Goal: Information Seeking & Learning: Learn about a topic

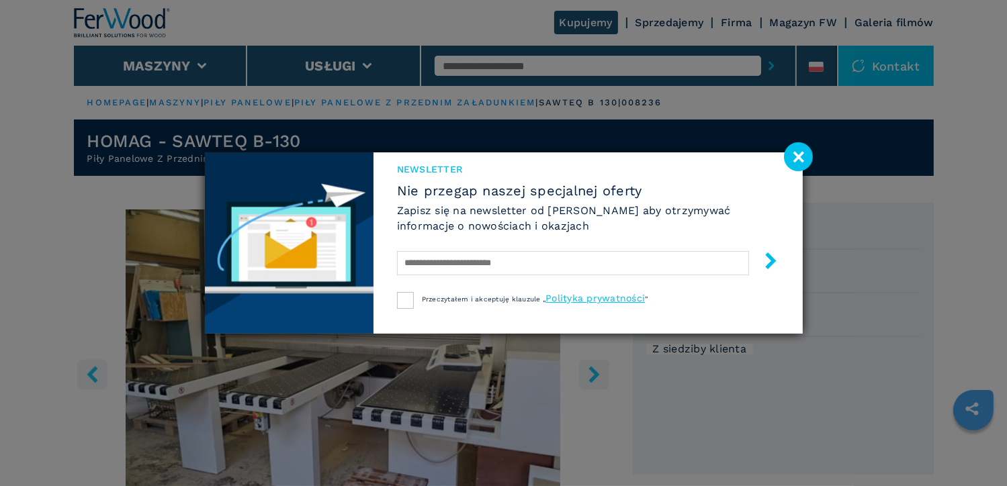
click at [797, 158] on image at bounding box center [798, 156] width 29 height 29
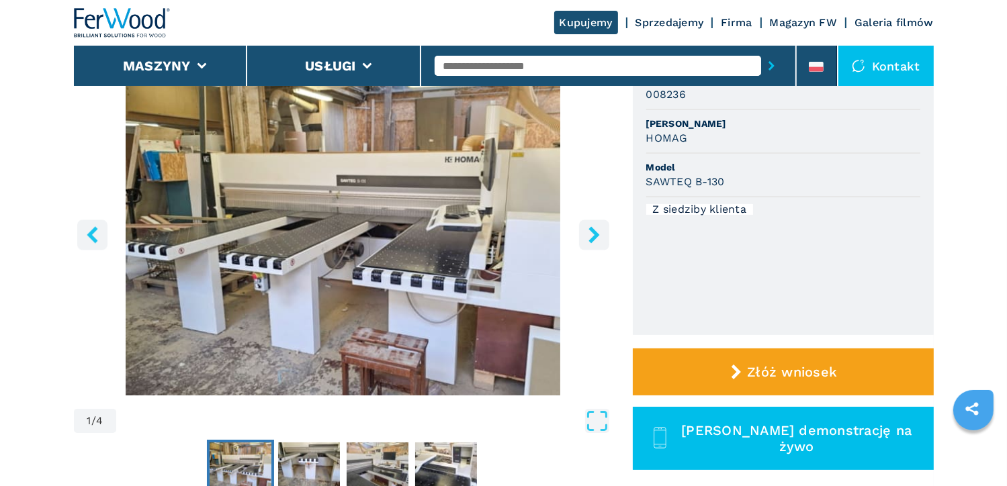
scroll to position [67, 0]
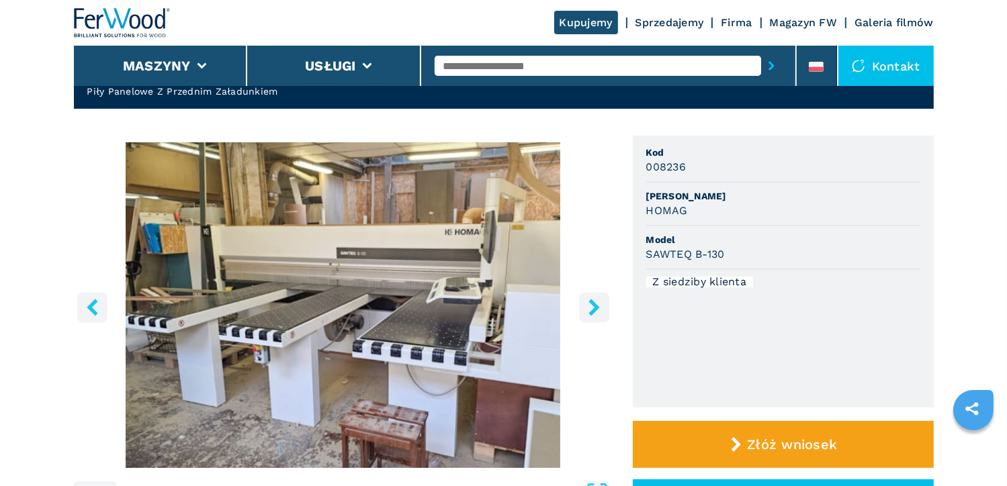
click at [588, 310] on icon "right-button" at bounding box center [594, 307] width 17 height 17
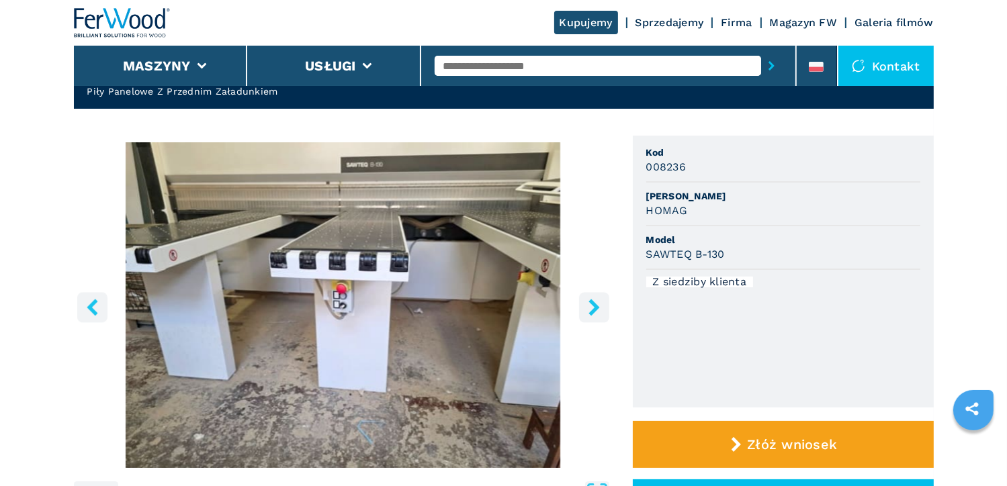
click at [588, 310] on icon "right-button" at bounding box center [594, 307] width 17 height 17
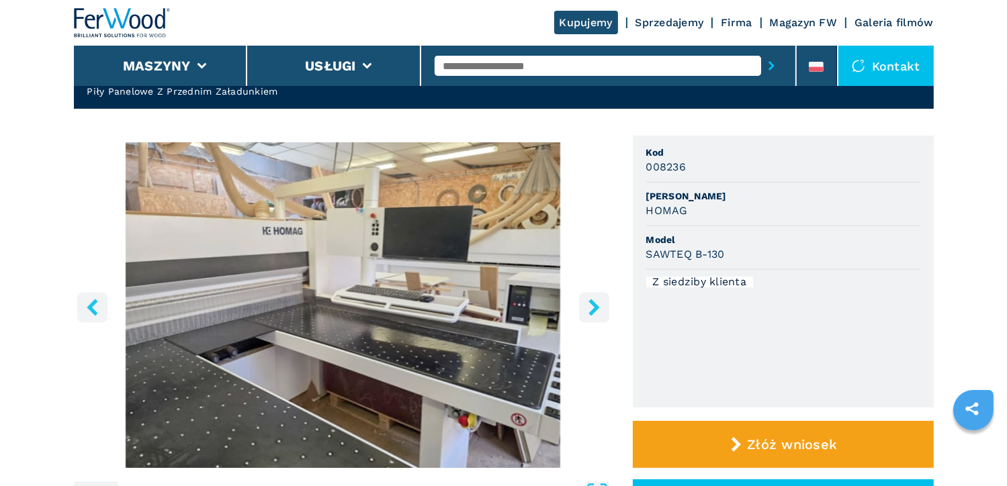
click at [588, 310] on icon "right-button" at bounding box center [594, 307] width 17 height 17
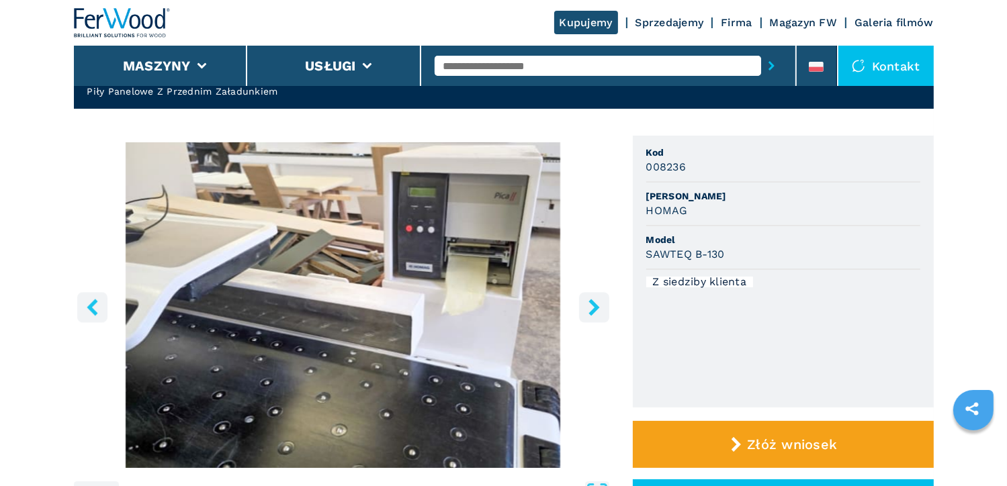
click at [588, 310] on icon "right-button" at bounding box center [594, 307] width 17 height 17
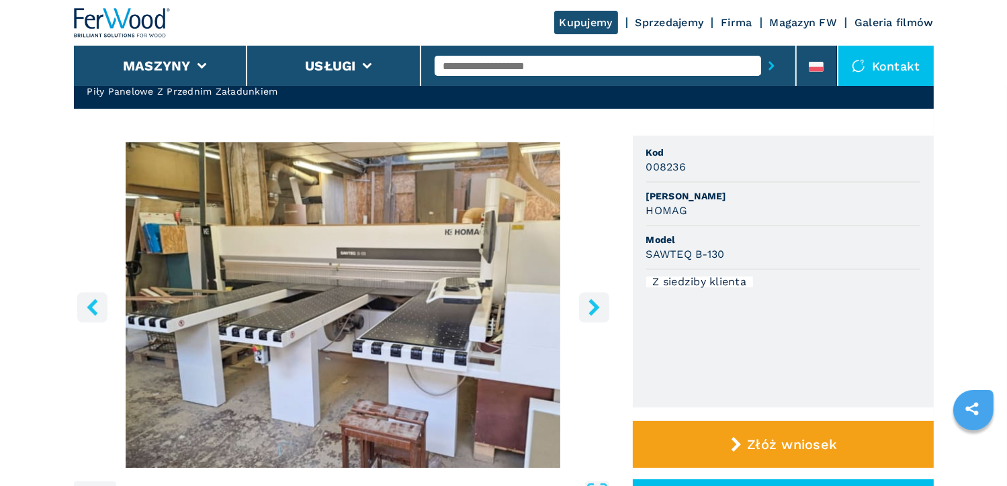
click at [588, 310] on icon "right-button" at bounding box center [594, 307] width 17 height 17
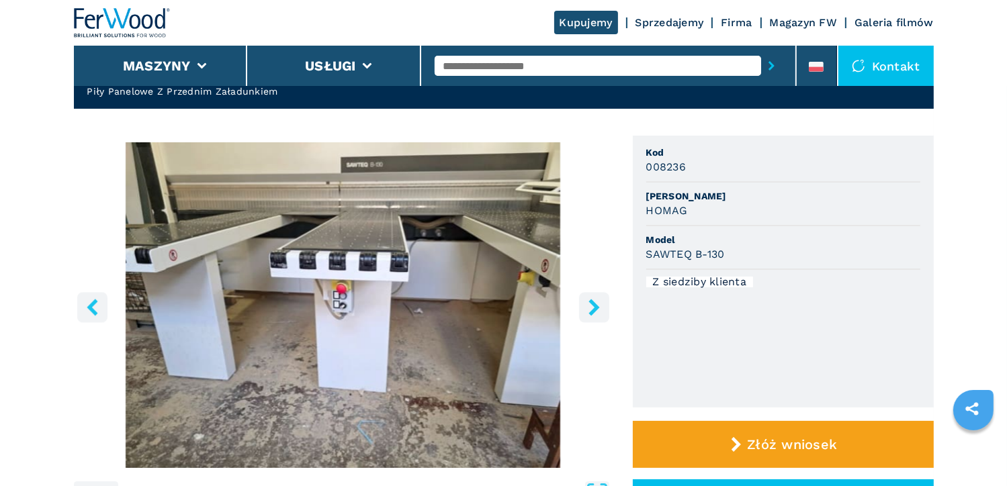
click at [588, 310] on icon "right-button" at bounding box center [594, 307] width 17 height 17
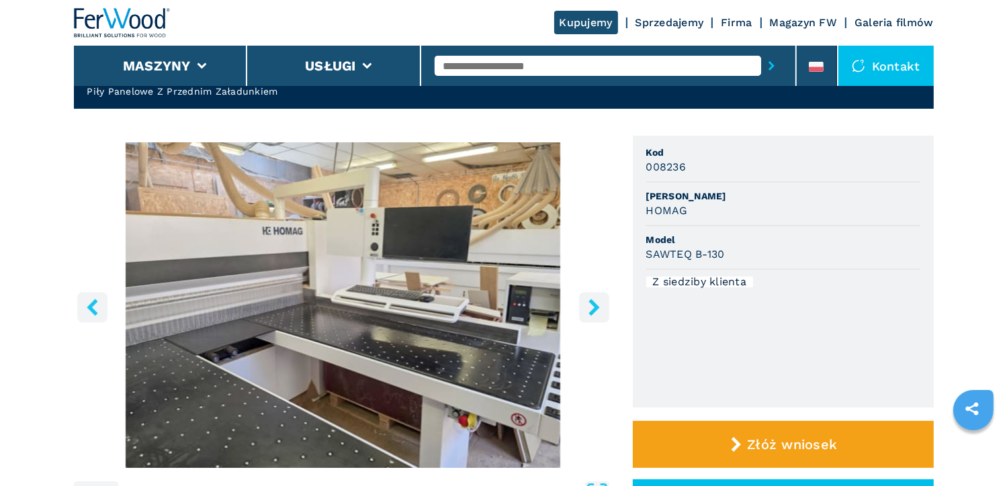
click at [588, 310] on icon "right-button" at bounding box center [594, 307] width 17 height 17
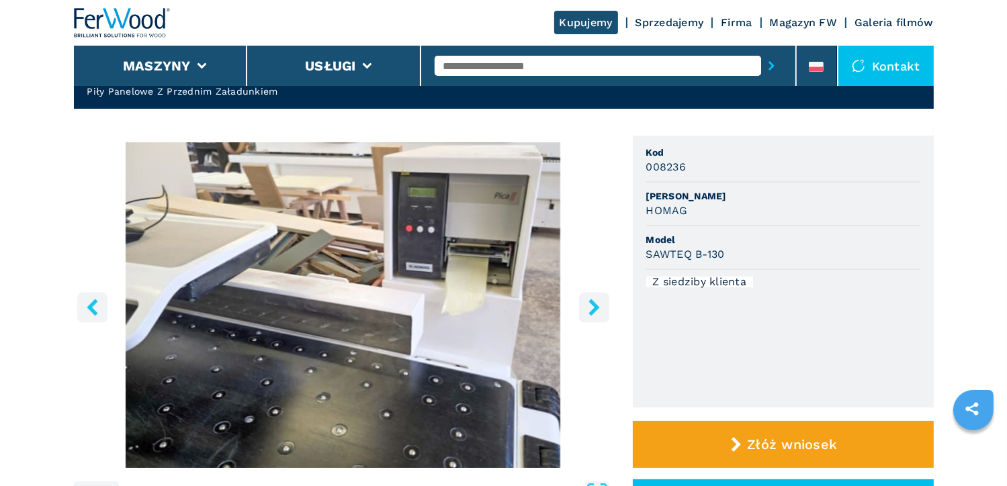
click at [588, 310] on icon "right-button" at bounding box center [594, 307] width 17 height 17
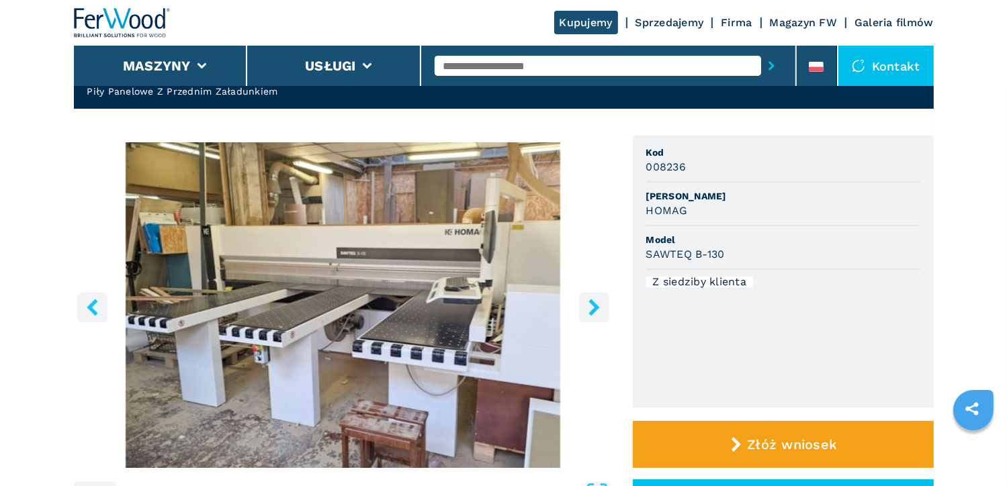
click at [588, 310] on icon "right-button" at bounding box center [594, 307] width 17 height 17
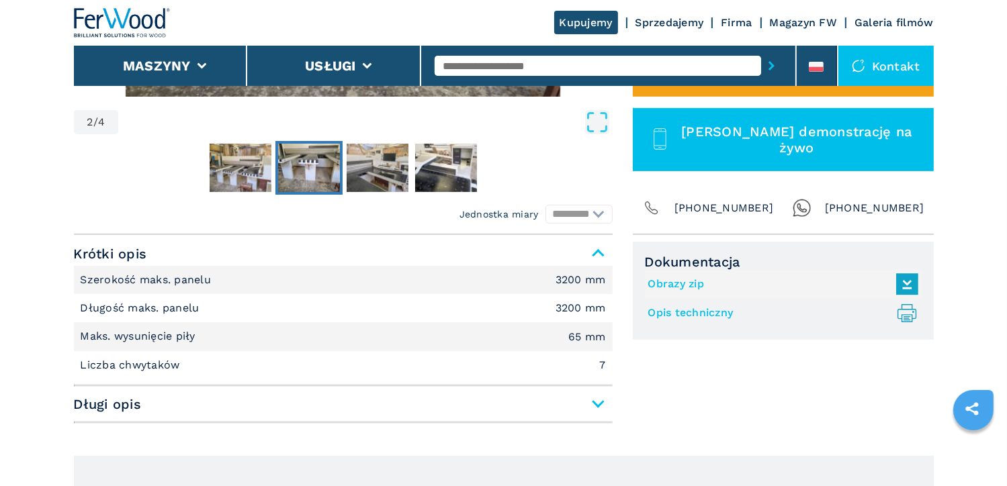
scroll to position [470, 0]
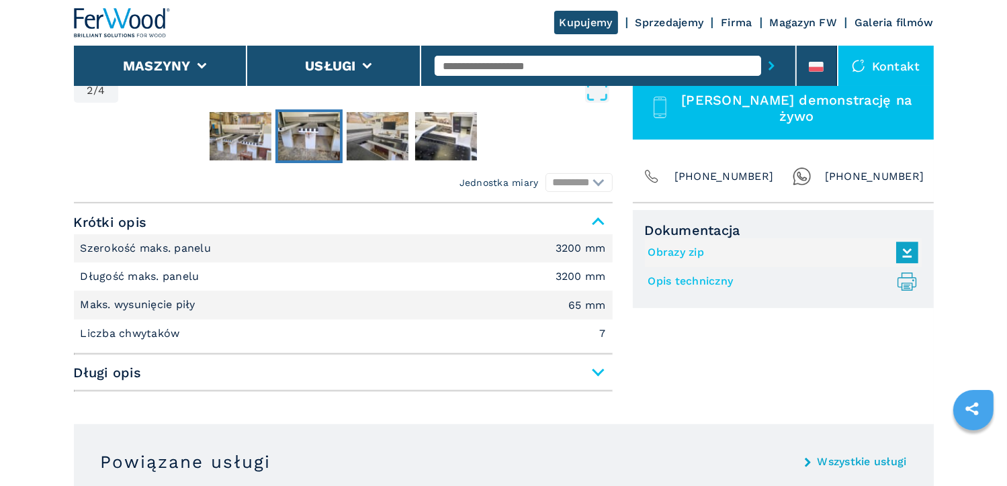
click at [594, 373] on span "Długi opis" at bounding box center [343, 373] width 539 height 24
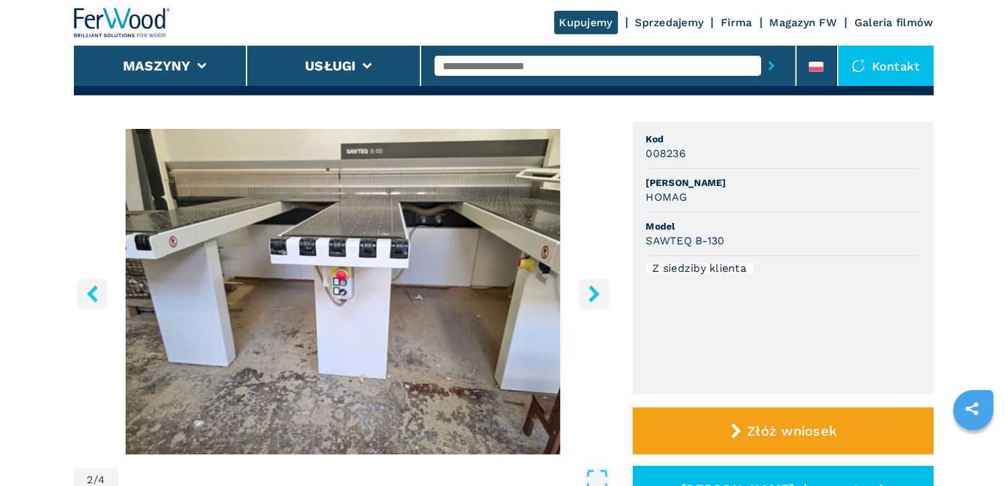
scroll to position [0, 0]
